Goal: Information Seeking & Learning: Learn about a topic

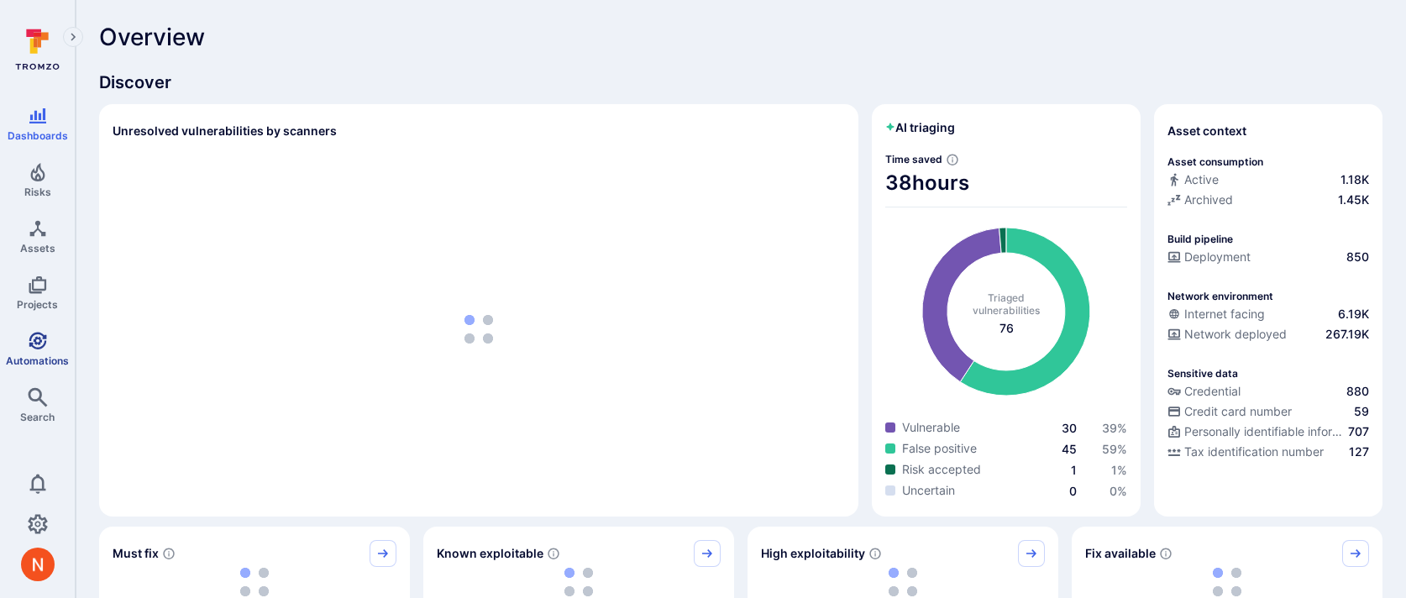
click at [31, 338] on icon "Automations" at bounding box center [38, 341] width 20 height 20
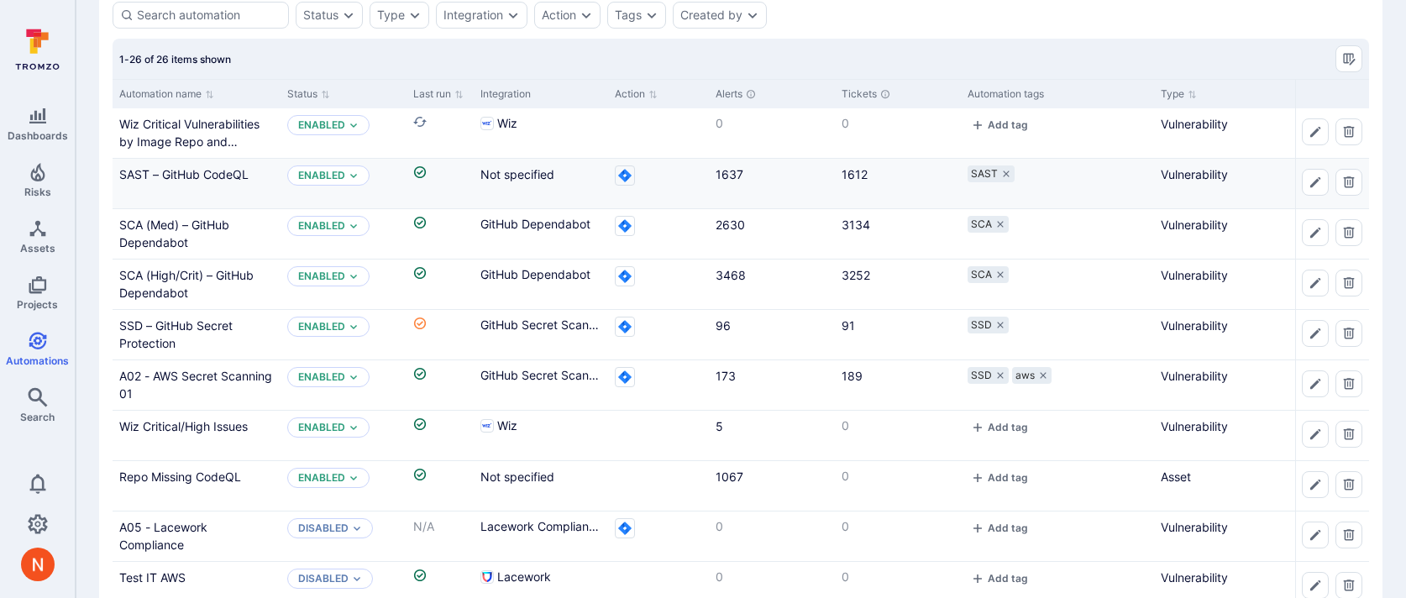
scroll to position [92, 0]
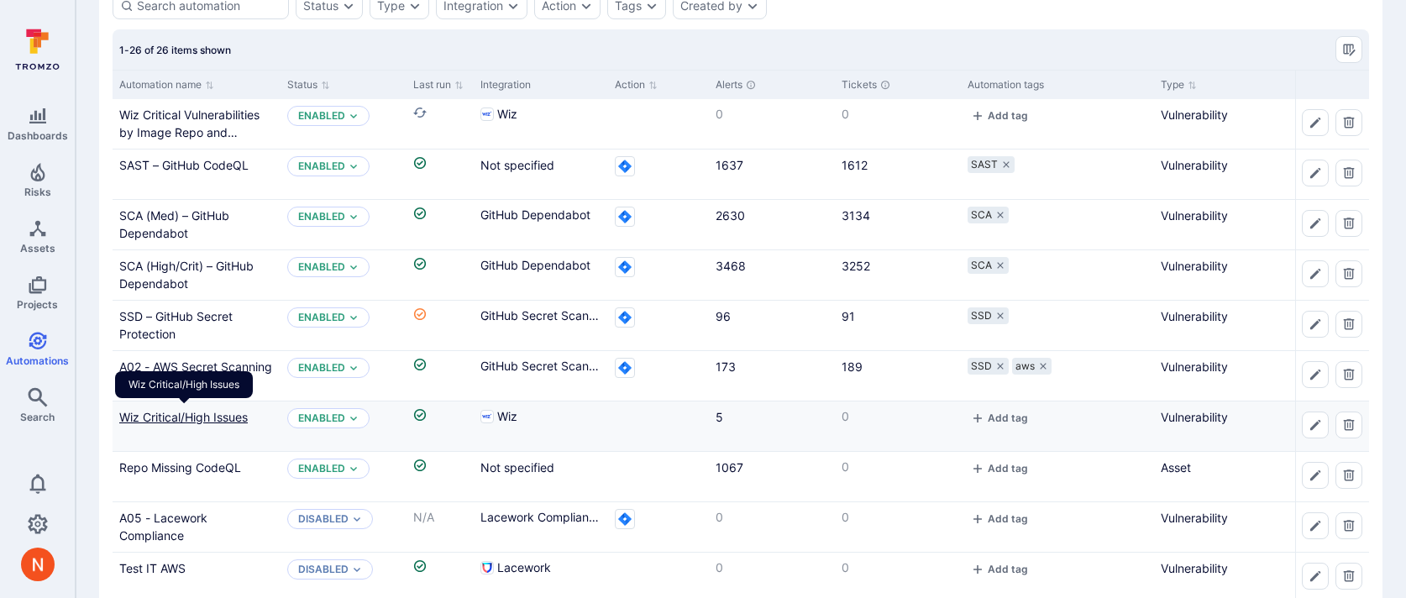
click at [208, 418] on link "Wiz Critical/High Issues" at bounding box center [183, 417] width 129 height 14
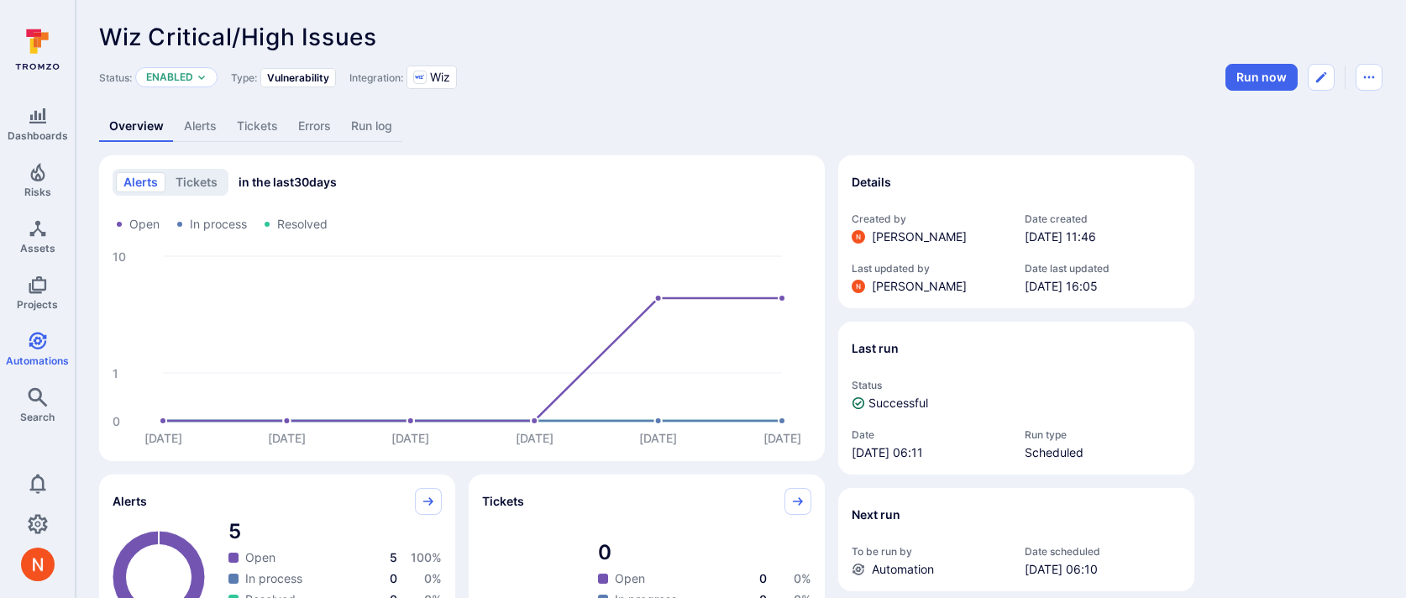
click at [210, 118] on link "Alerts" at bounding box center [200, 126] width 53 height 31
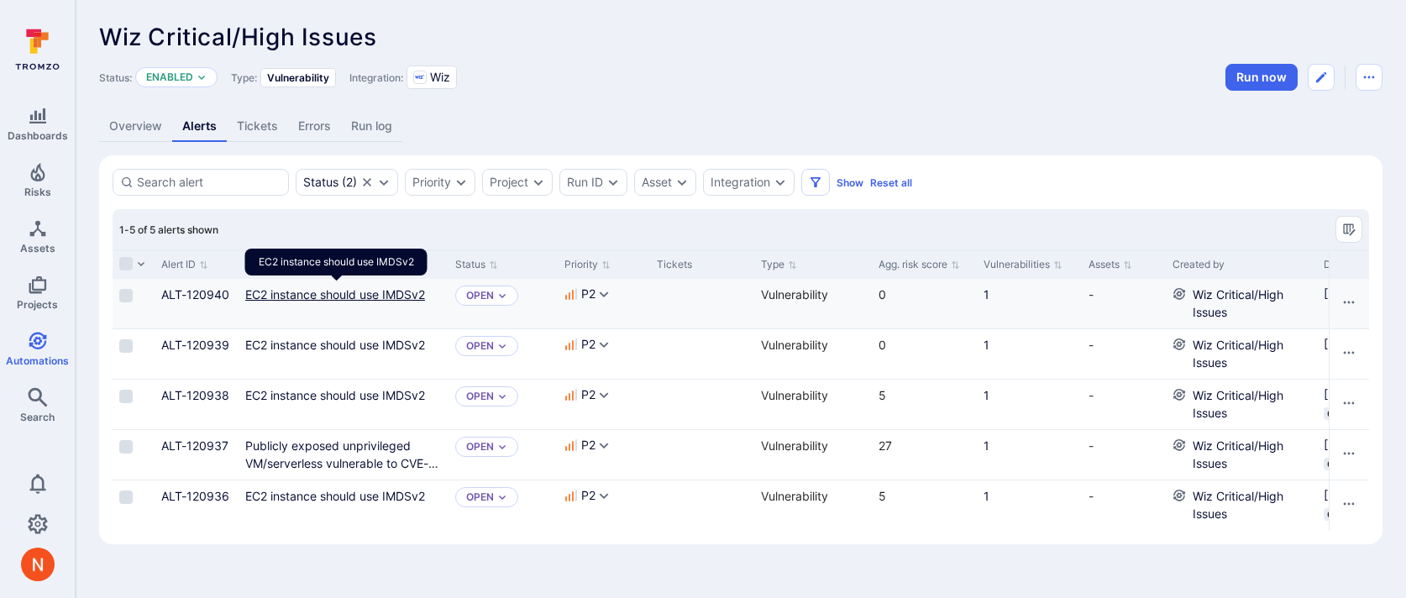
click at [296, 289] on link "EC2 instance should use IMDSv2" at bounding box center [335, 294] width 180 height 14
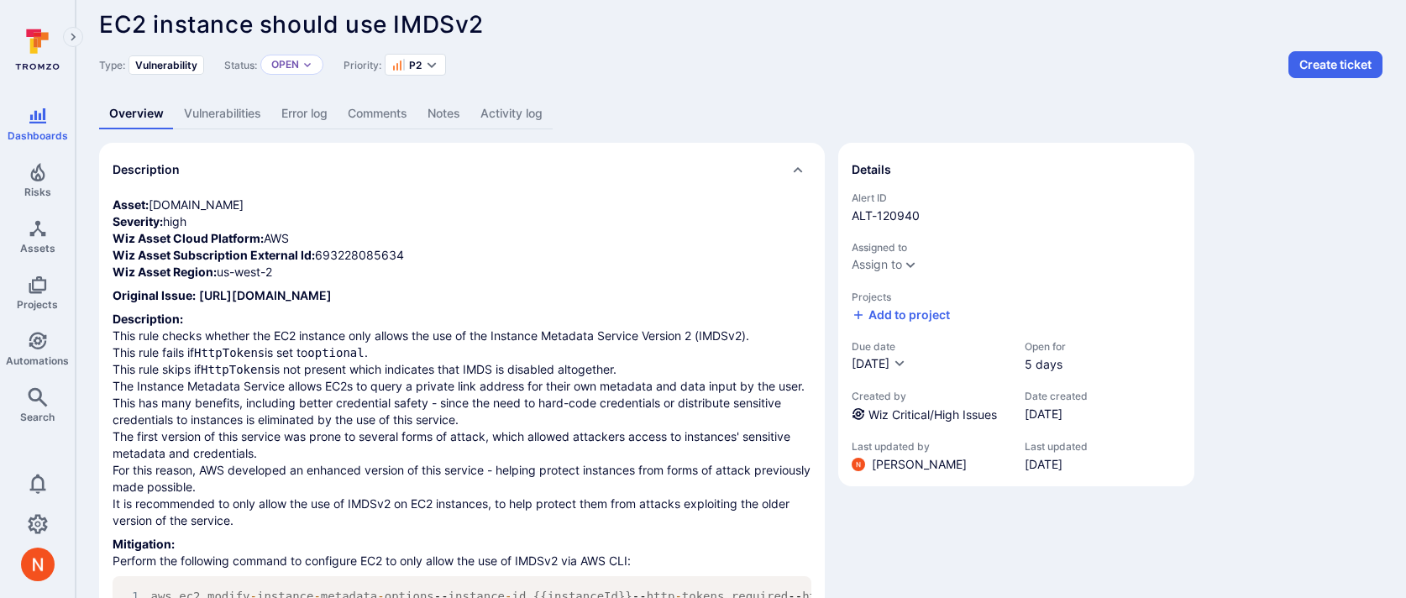
scroll to position [11, 0]
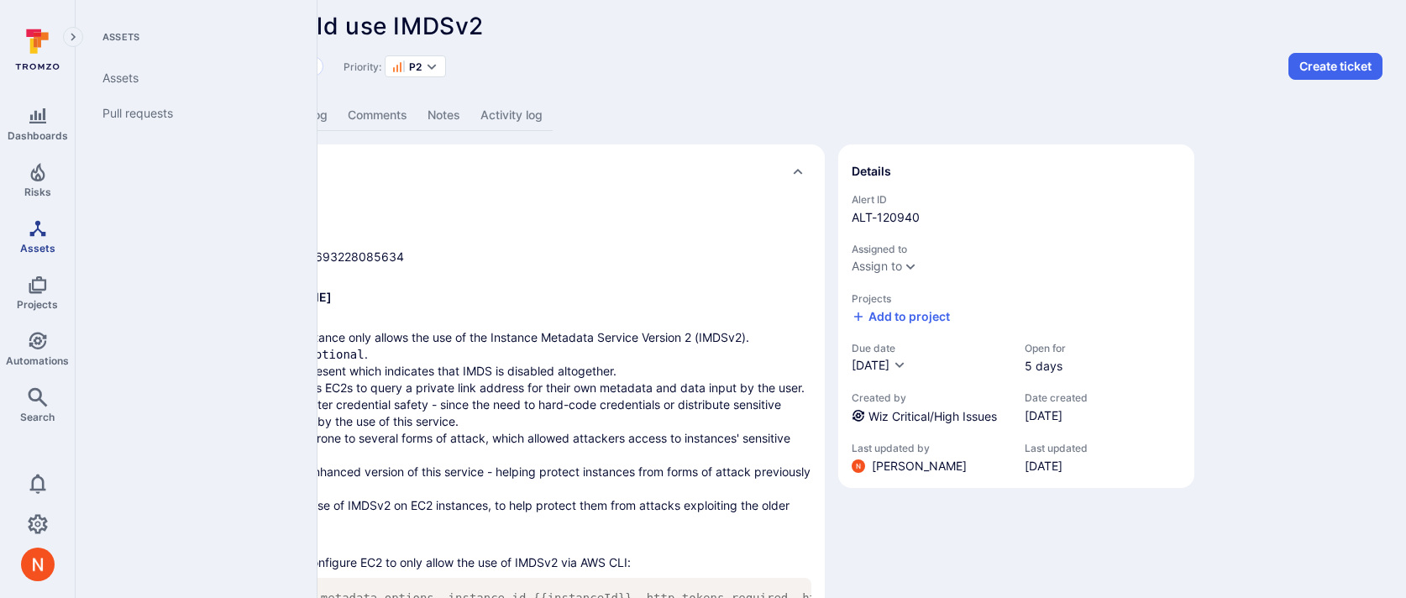
click at [35, 249] on span "Assets" at bounding box center [37, 248] width 35 height 13
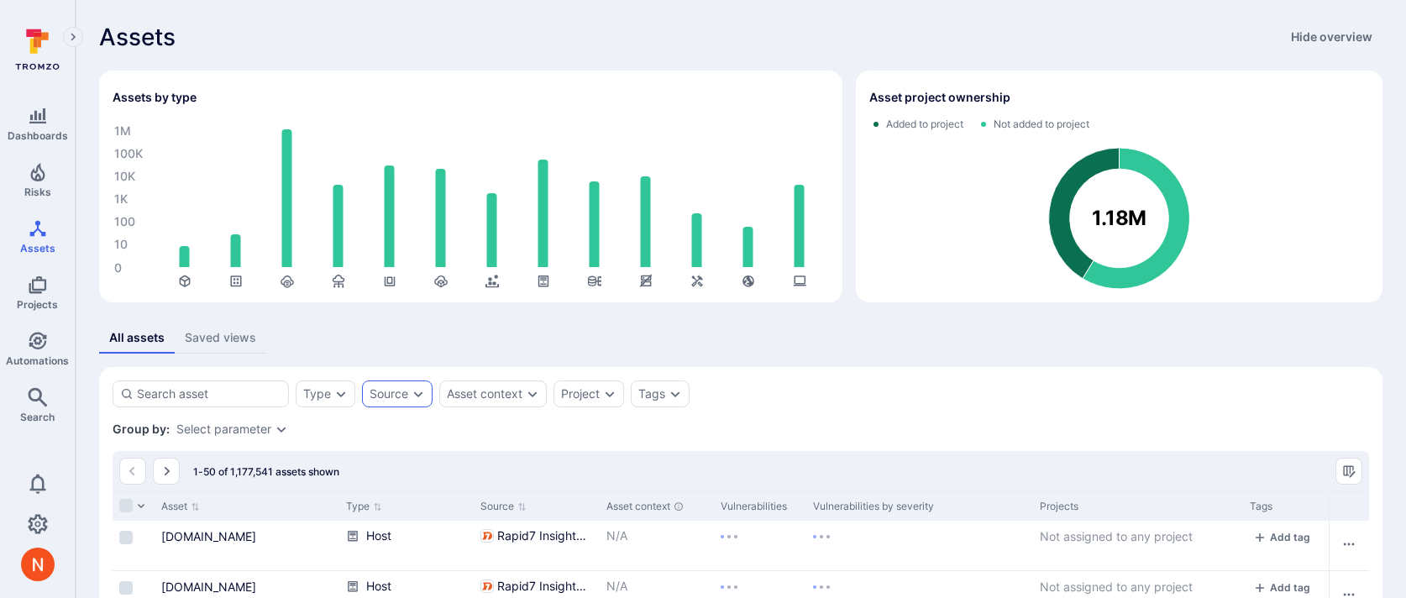
click at [401, 405] on div "Source" at bounding box center [397, 394] width 71 height 27
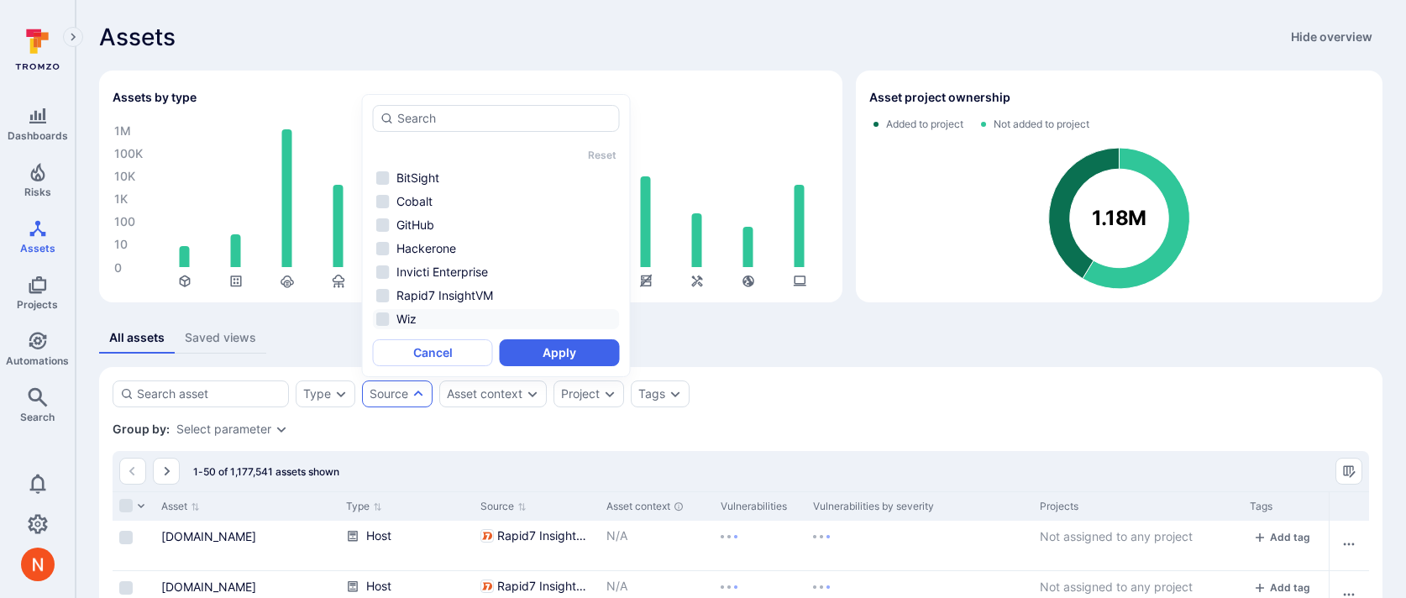
click at [391, 318] on li "Wiz" at bounding box center [496, 319] width 247 height 20
click at [555, 344] on button "Apply" at bounding box center [560, 352] width 120 height 27
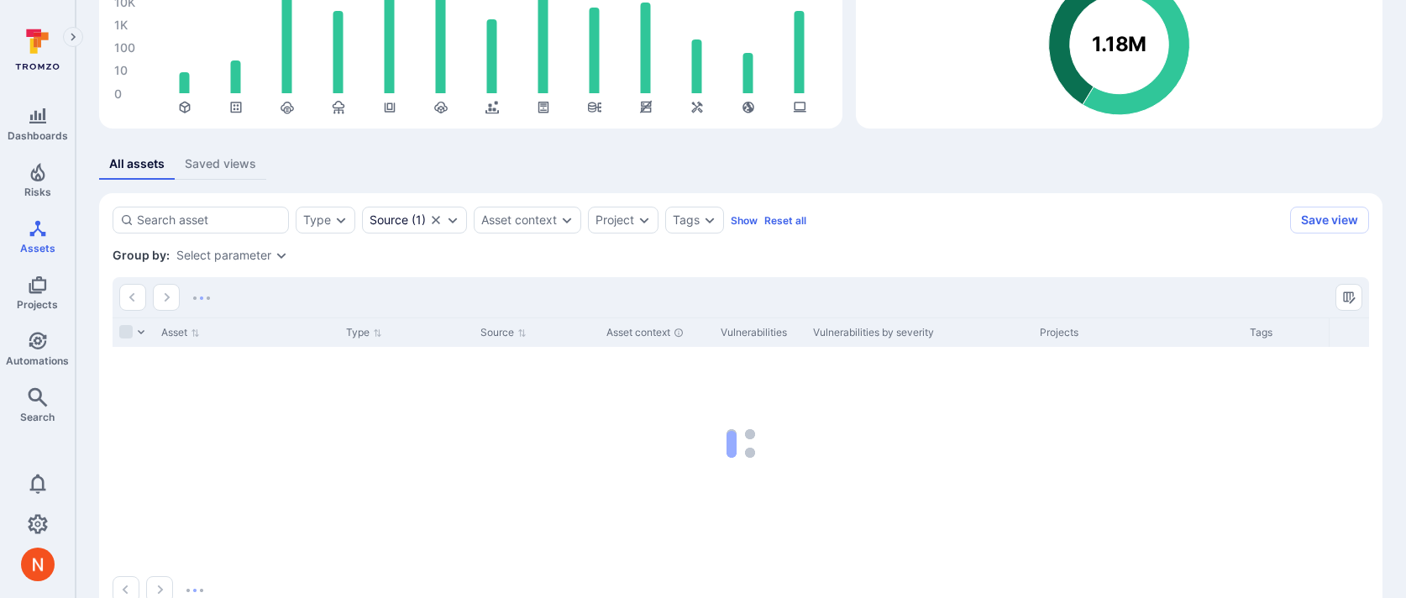
scroll to position [216, 0]
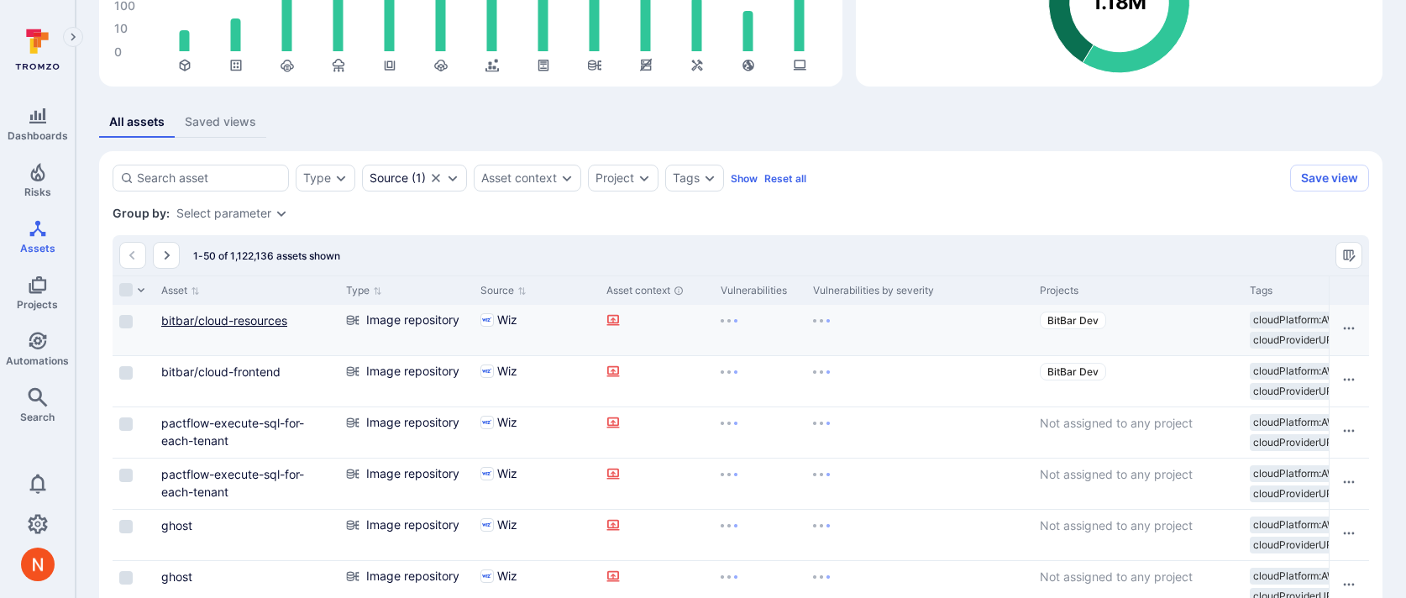
click at [250, 319] on link "bitbar/cloud-resources" at bounding box center [224, 320] width 126 height 14
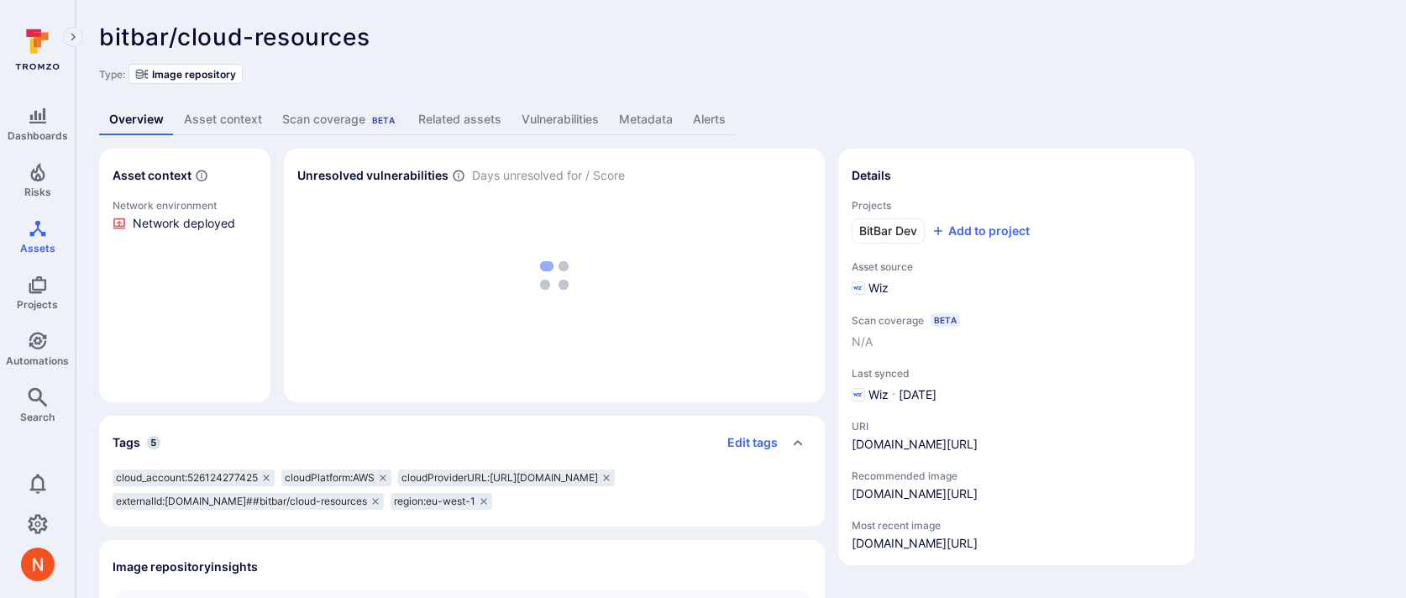
click at [592, 112] on link "Vulnerabilities" at bounding box center [560, 119] width 97 height 31
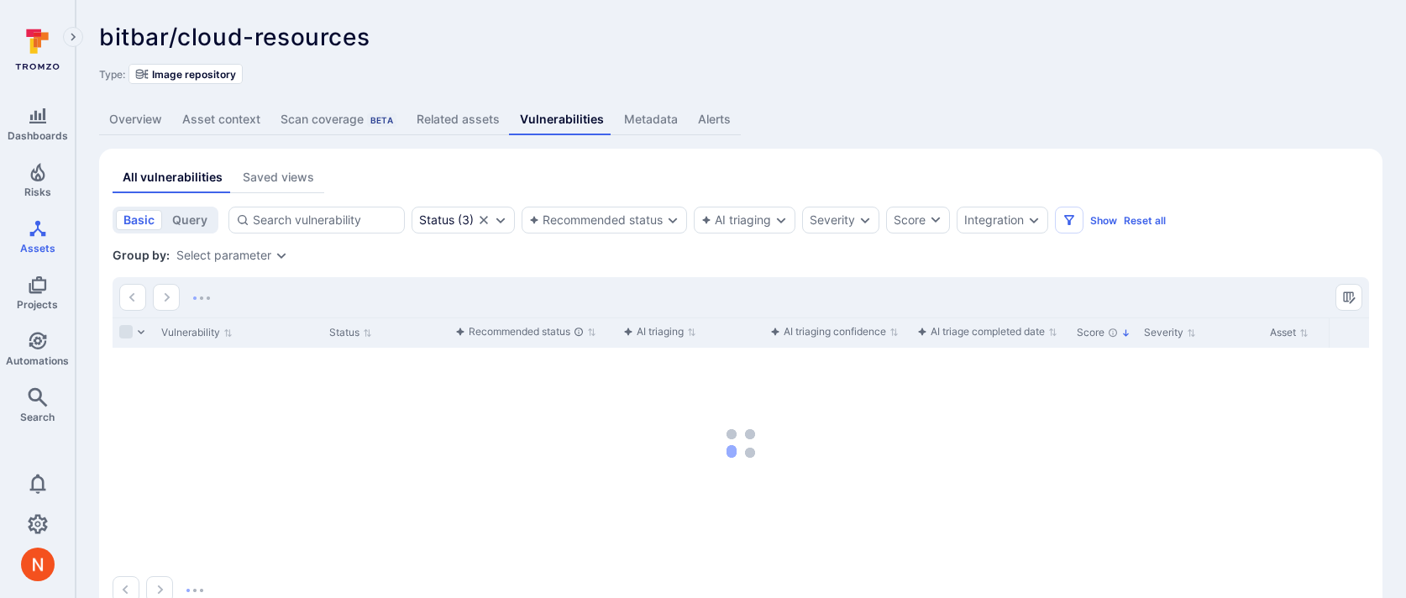
click at [649, 113] on link "Metadata" at bounding box center [651, 119] width 74 height 31
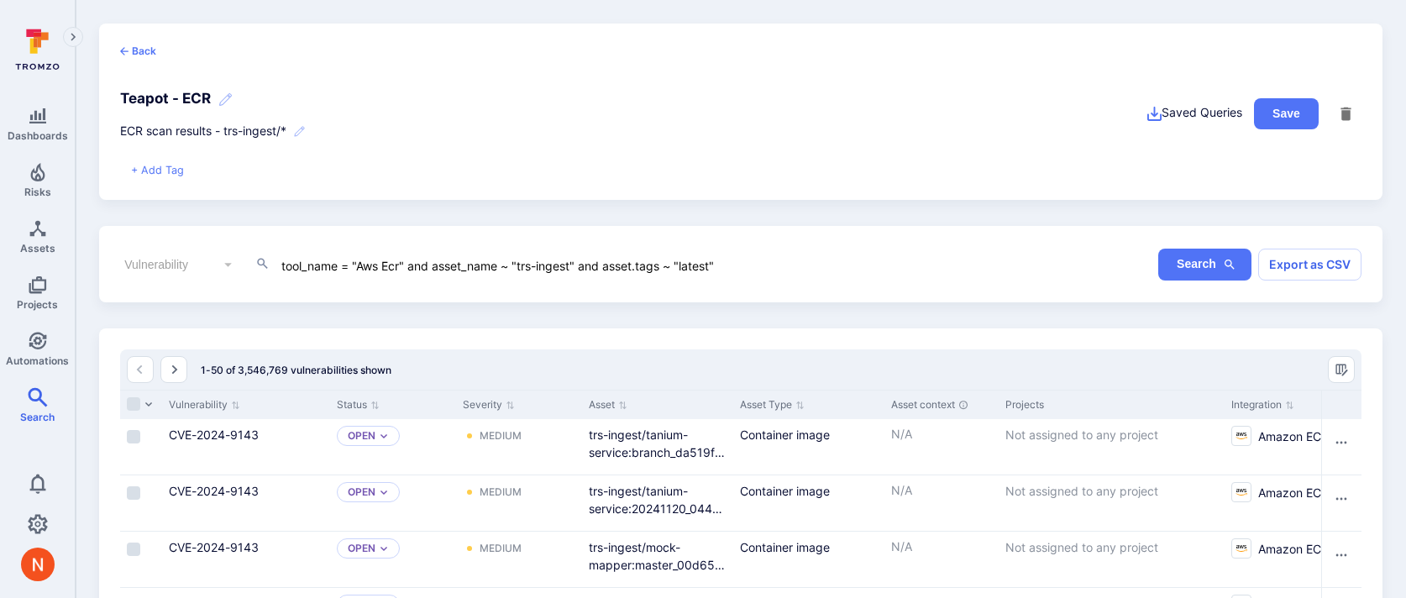
scroll to position [625, 0]
